Goal: Information Seeking & Learning: Learn about a topic

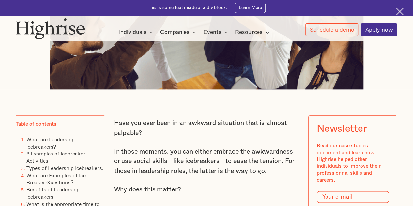
scroll to position [396, 0]
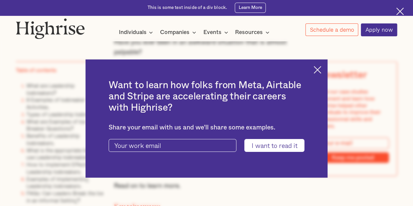
click at [318, 70] on img at bounding box center [318, 70] width 8 height 8
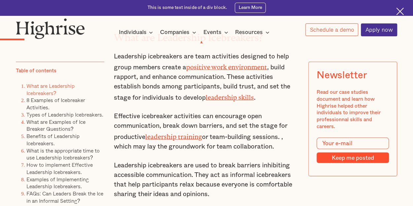
scroll to position [925, 0]
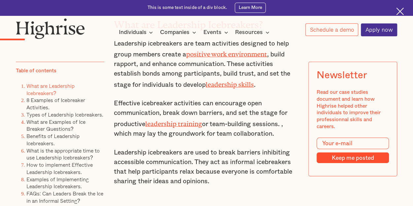
click at [219, 85] on link "leadership skills" at bounding box center [230, 83] width 48 height 4
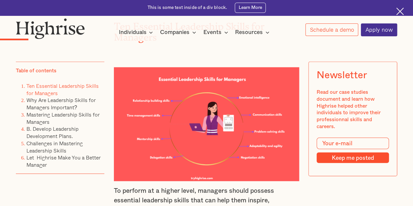
scroll to position [694, 0]
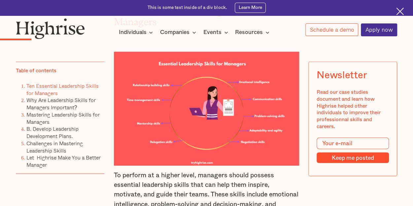
click at [176, 120] on img at bounding box center [206, 109] width 185 height 114
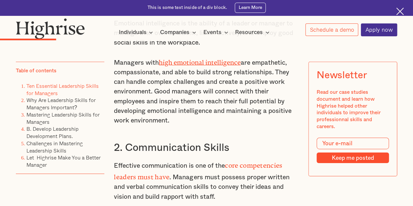
scroll to position [958, 0]
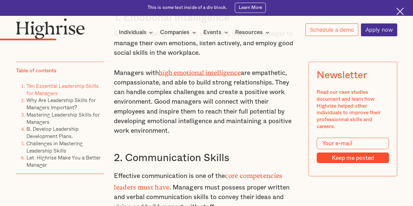
click at [209, 73] on link "high emotional intelligence" at bounding box center [200, 71] width 82 height 4
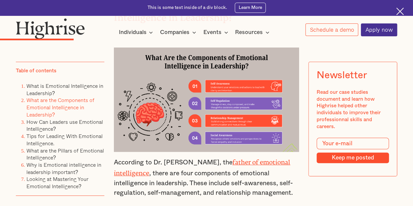
scroll to position [1321, 0]
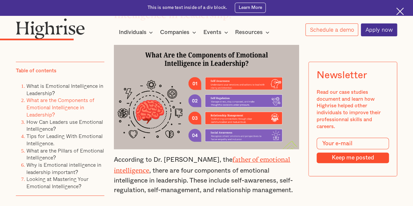
click at [216, 111] on img at bounding box center [206, 97] width 185 height 104
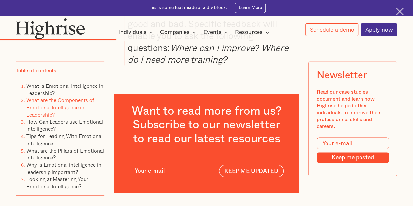
scroll to position [1850, 0]
